Goal: Task Accomplishment & Management: Use online tool/utility

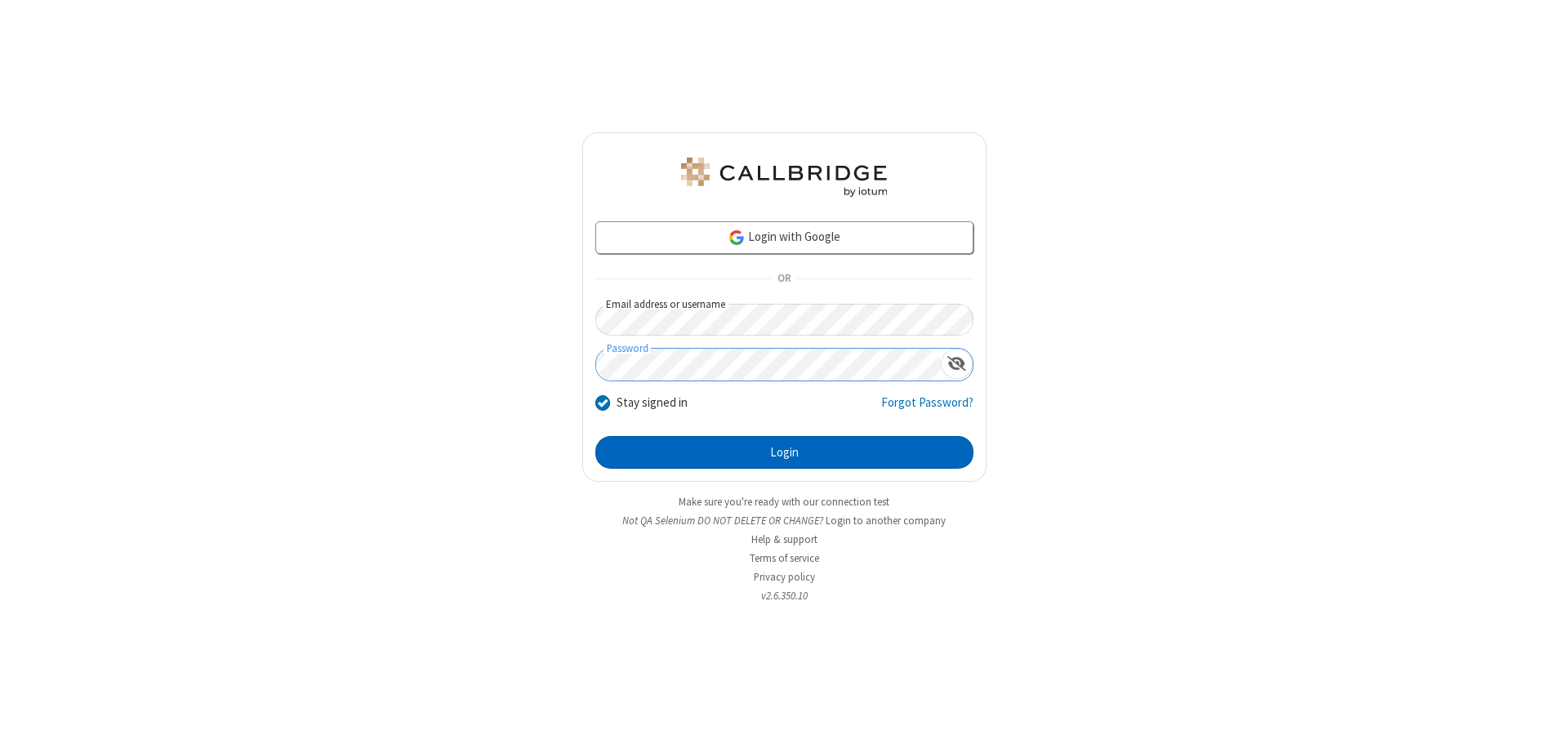
click at [784, 453] on button "Login" at bounding box center [784, 453] width 378 height 33
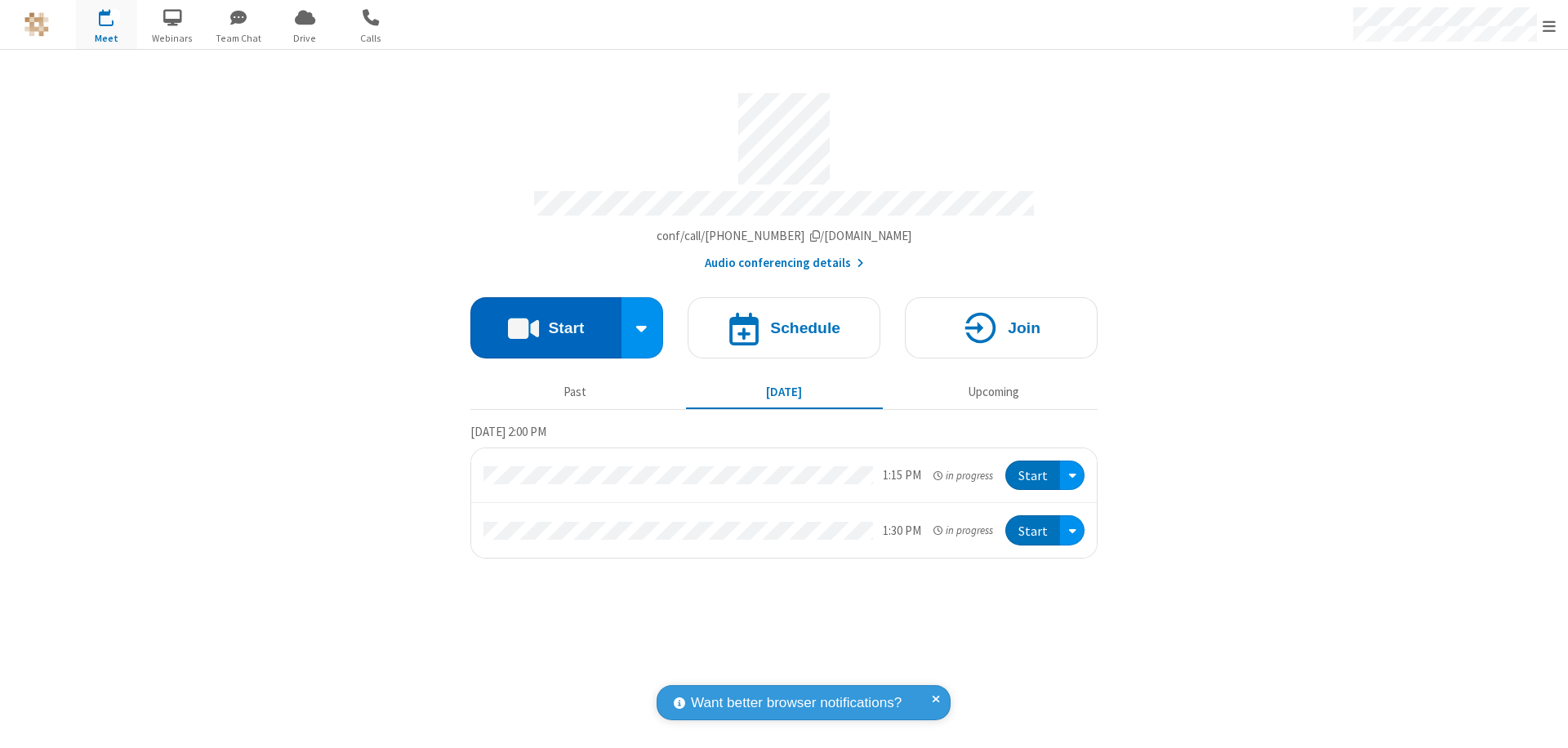
click at [545, 321] on button "Start" at bounding box center [545, 328] width 151 height 61
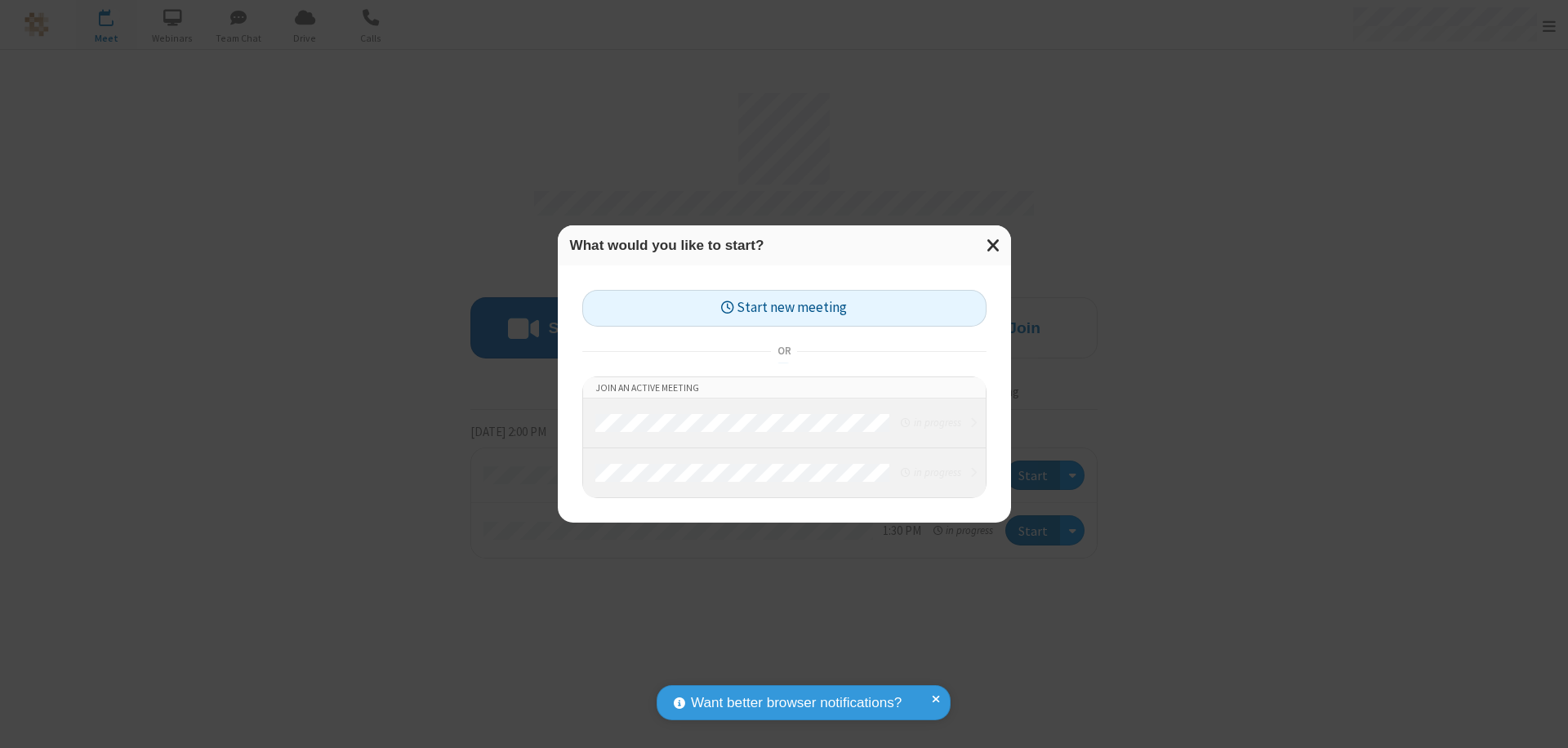
click at [784, 308] on button "Start new meeting" at bounding box center [784, 309] width 405 height 37
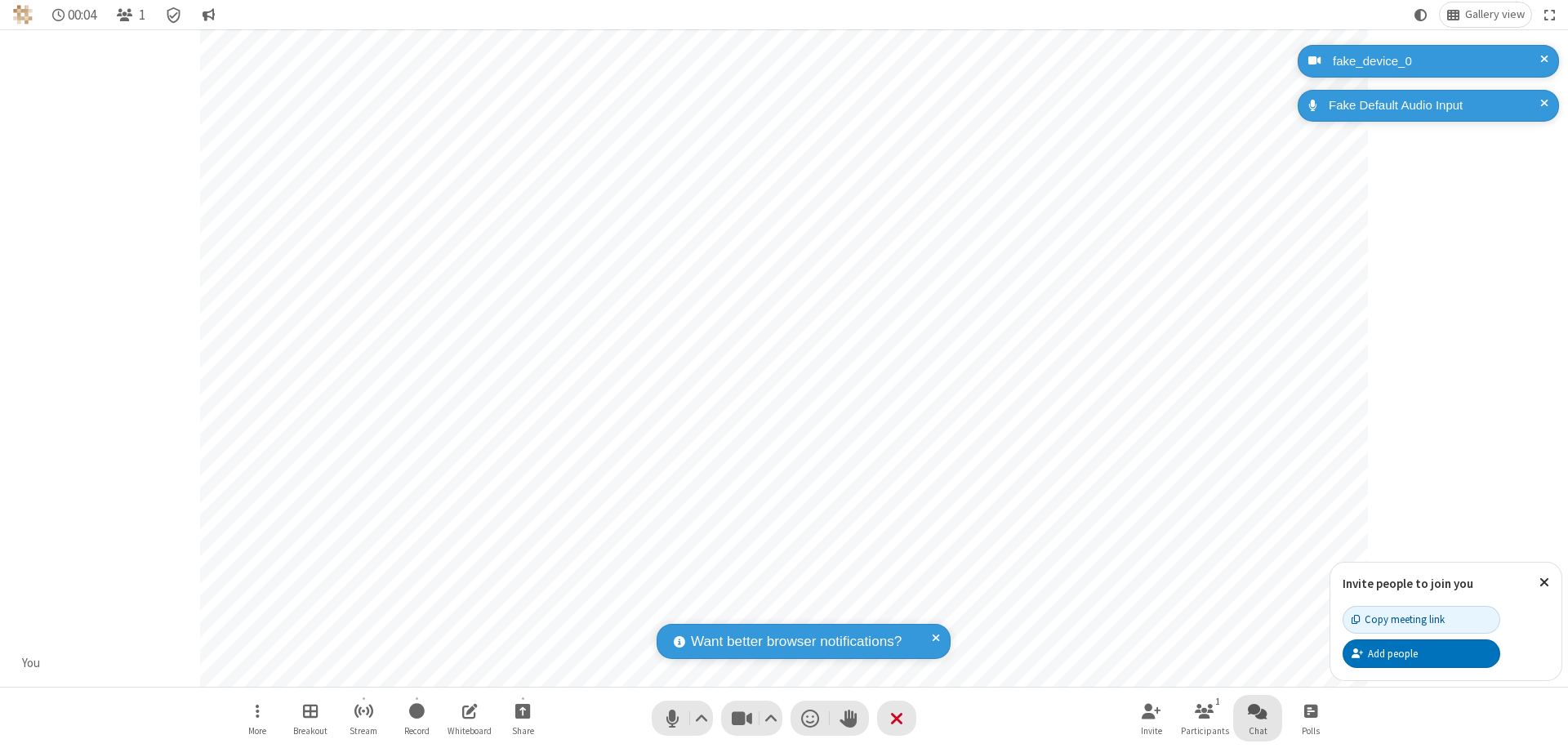
click at [1258, 711] on span "Open chat" at bounding box center [1258, 711] width 19 height 20
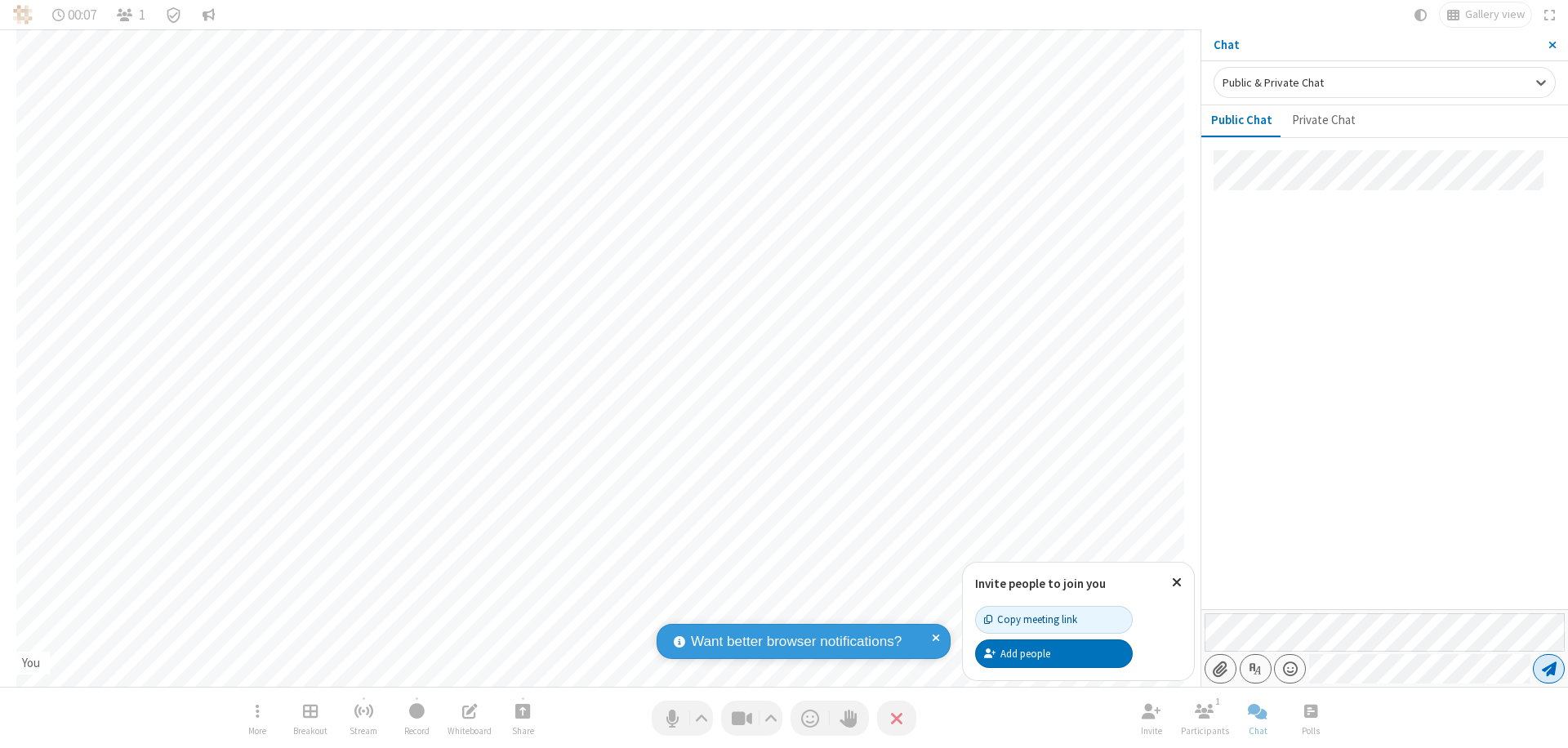
click at [1549, 669] on span "Send message" at bounding box center [1550, 669] width 15 height 16
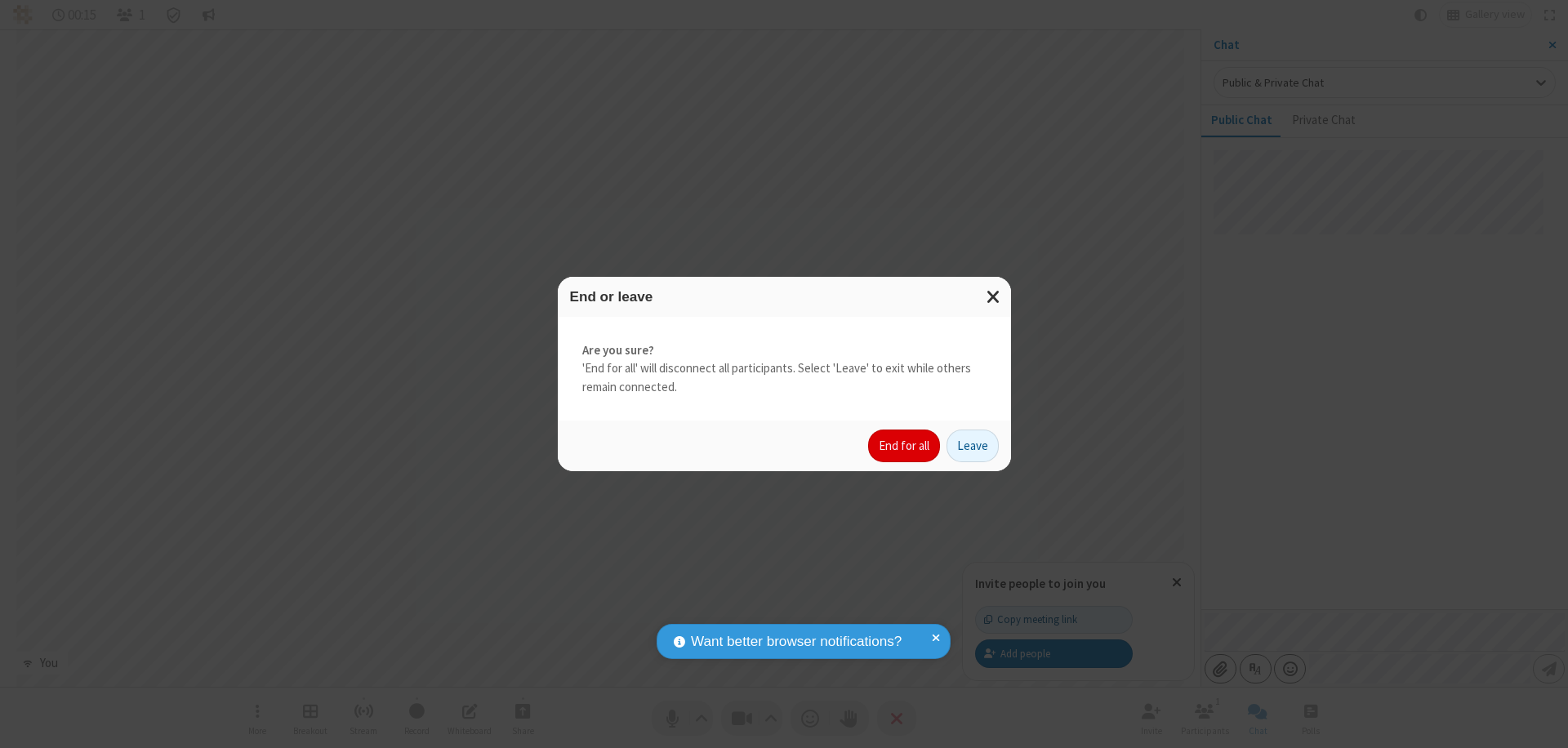
click at [905, 446] on button "End for all" at bounding box center [904, 446] width 72 height 33
